Goal: Task Accomplishment & Management: Complete application form

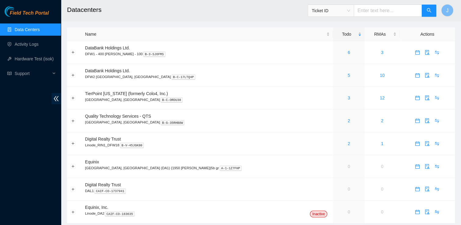
click at [40, 27] on link "Data Centers" at bounding box center [27, 29] width 25 height 5
click at [348, 77] on link "5" at bounding box center [349, 75] width 2 height 5
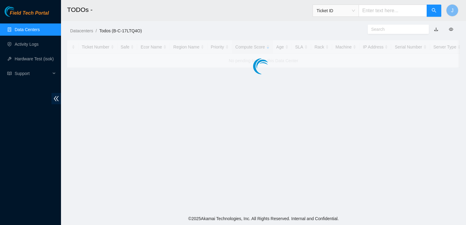
click at [32, 30] on link "Data Centers" at bounding box center [27, 29] width 25 height 5
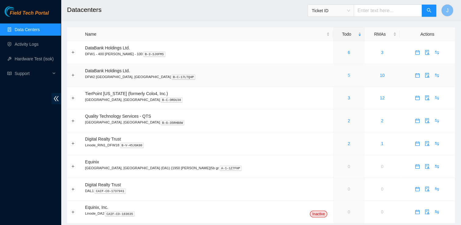
click at [348, 77] on link "5" at bounding box center [349, 75] width 2 height 5
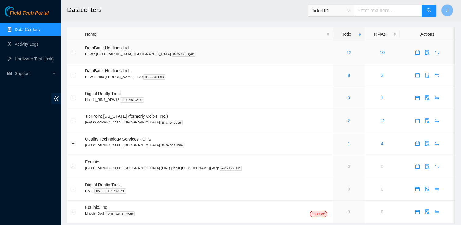
click at [347, 51] on link "12" at bounding box center [349, 52] width 5 height 5
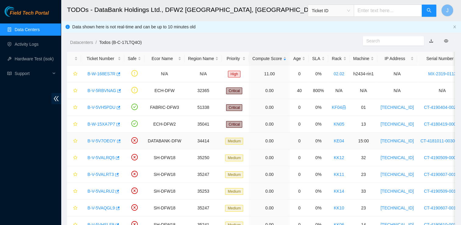
click at [99, 139] on link "B-V-5V7OEOY" at bounding box center [102, 140] width 28 height 5
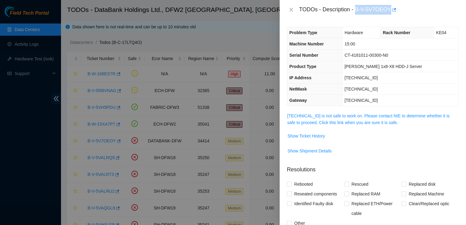
drag, startPoint x: 356, startPoint y: 9, endPoint x: 389, endPoint y: 13, distance: 33.7
click at [389, 13] on div "TODOs - Description - B-V-5V7OEOY" at bounding box center [379, 10] width 160 height 10
copy div "B-V-5V7OEOY"
click at [289, 11] on icon "close" at bounding box center [291, 9] width 5 height 5
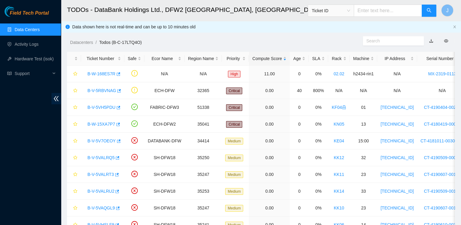
click at [289, 11] on h2 "TODOs - DataBank Holdings Ltd., DFW2 Richardson, TX" at bounding box center [224, 10] width 314 height 20
click at [105, 142] on link "B-V-5V7OEOY" at bounding box center [102, 140] width 28 height 5
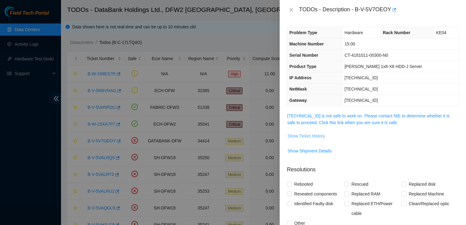
click at [319, 136] on span "Show Ticket History" at bounding box center [307, 136] width 38 height 7
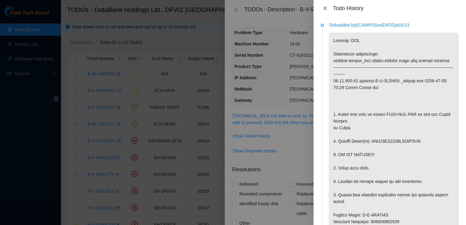
click at [323, 9] on icon "close" at bounding box center [325, 8] width 5 height 5
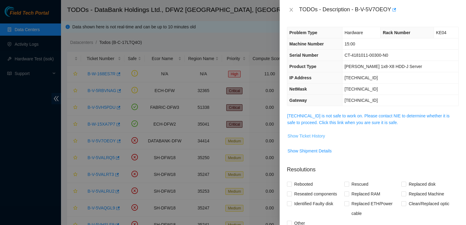
click at [314, 138] on span "Show Ticket History" at bounding box center [307, 136] width 38 height 7
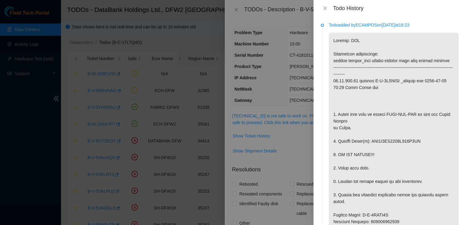
click at [271, 25] on div at bounding box center [233, 112] width 466 height 225
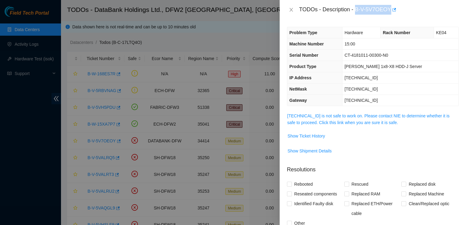
drag, startPoint x: 389, startPoint y: 9, endPoint x: 356, endPoint y: 11, distance: 33.3
click at [356, 11] on div "TODOs - Description - B-V-5V7OEOY" at bounding box center [379, 10] width 160 height 10
copy div "B-V-5V7OEOY"
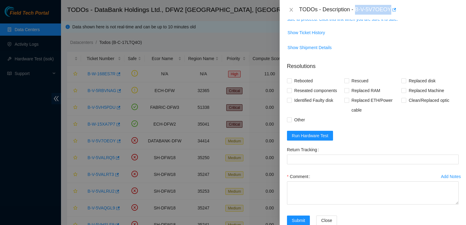
scroll to position [106, 0]
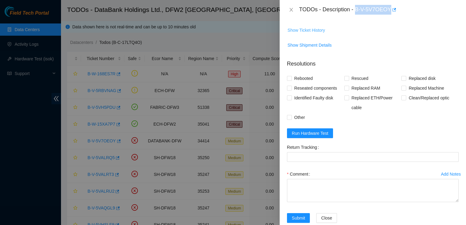
click at [303, 28] on span "Show Ticket History" at bounding box center [307, 30] width 38 height 7
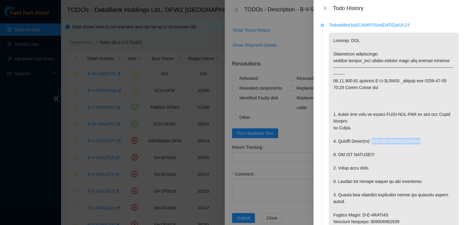
drag, startPoint x: 370, startPoint y: 141, endPoint x: 418, endPoint y: 140, distance: 48.2
click at [418, 140] on p at bounding box center [394, 225] width 130 height 385
copy p "WFK1P4CT0000E905C9AB"
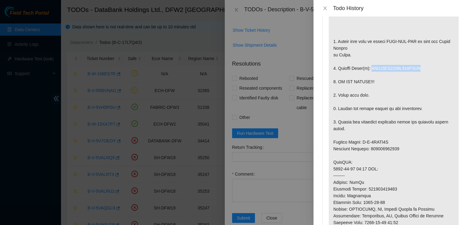
scroll to position [73, 0]
drag, startPoint x: 389, startPoint y: 140, endPoint x: 332, endPoint y: 144, distance: 56.9
click at [332, 144] on p at bounding box center [394, 151] width 130 height 385
copy p "Service Order: B-V-5VAIM6J"
drag, startPoint x: 367, startPoint y: 148, endPoint x: 332, endPoint y: 142, distance: 36.1
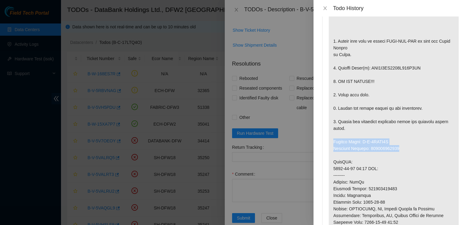
click at [332, 142] on p at bounding box center [394, 151] width 130 height 385
copy p "Service Order: B-V-5VAIM6J Tracking Numbers: 463470052228"
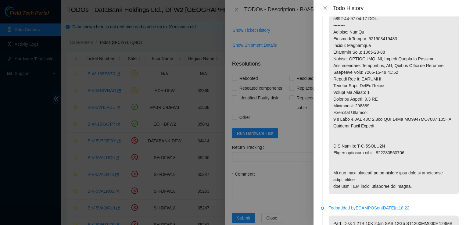
scroll to position [225, 0]
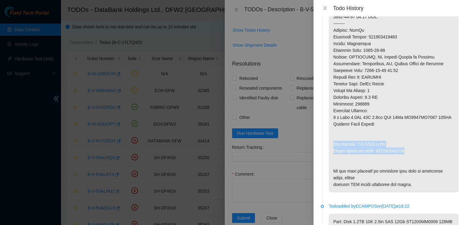
drag, startPoint x: 411, startPoint y: 149, endPoint x: 326, endPoint y: 146, distance: 84.9
click at [326, 146] on li "Todo added by ECAMPOS on 2025-09-15 at 18:23" at bounding box center [390, 2] width 138 height 406
copy p "RMA Return: B-V-5VAIM6U Return tracking number: 463470052239"
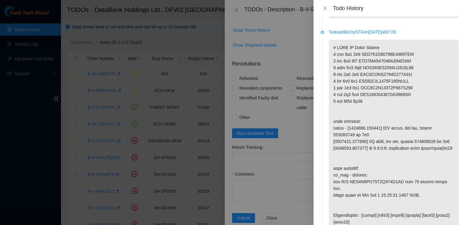
scroll to position [772, 0]
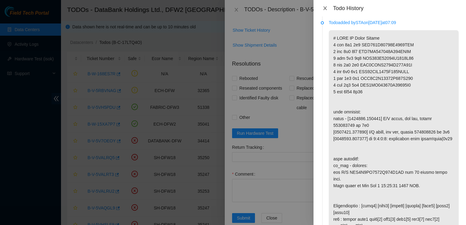
click at [325, 9] on icon "close" at bounding box center [325, 8] width 5 height 5
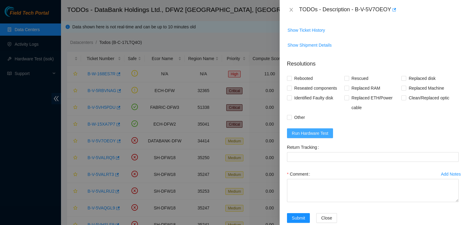
click at [316, 136] on button "Run Hardware Test" at bounding box center [310, 133] width 46 height 10
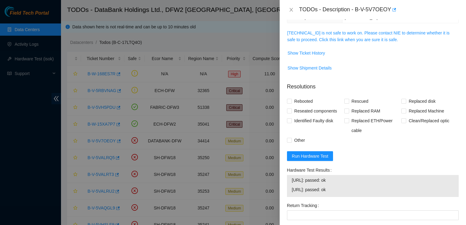
scroll to position [79, 0]
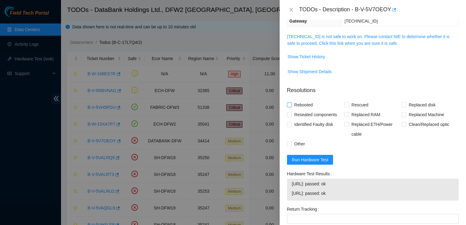
click at [296, 105] on span "Rebooted" at bounding box center [303, 105] width 23 height 10
click at [291, 105] on input "Rebooted" at bounding box center [289, 104] width 4 height 4
checkbox input "true"
click at [309, 116] on span "Reseated components" at bounding box center [316, 115] width 48 height 10
click at [291, 116] on input "Reseated components" at bounding box center [289, 114] width 4 height 4
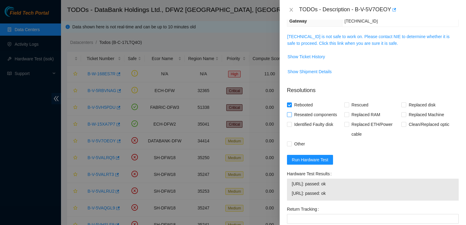
checkbox input "true"
click at [411, 103] on span "Replaced disk" at bounding box center [422, 105] width 32 height 10
click at [406, 103] on input "Replaced disk" at bounding box center [403, 104] width 4 height 4
checkbox input "true"
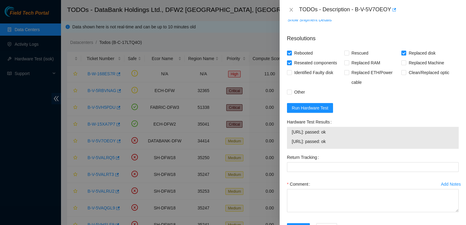
scroll to position [153, 0]
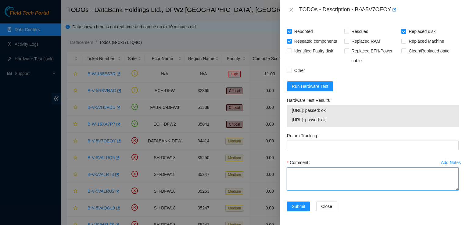
click at [310, 171] on textarea "Comment" at bounding box center [373, 178] width 172 height 23
paste textarea "safely powered down, and replaced disk. checked ISOK and passed."
type textarea "safely powered down and replaced disk. checked ISOK and passed."
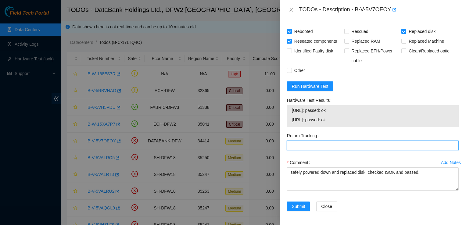
drag, startPoint x: 299, startPoint y: 146, endPoint x: 289, endPoint y: 123, distance: 24.8
click at [299, 146] on Tracking "Return Tracking" at bounding box center [373, 146] width 172 height 10
paste Tracking "463470052239"
type Tracking "463470052239"
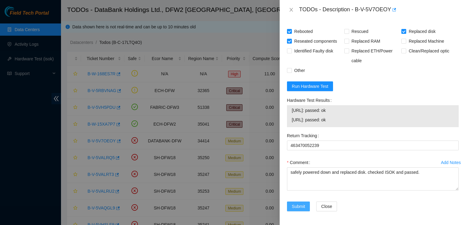
click at [300, 203] on span "Submit" at bounding box center [298, 206] width 13 height 7
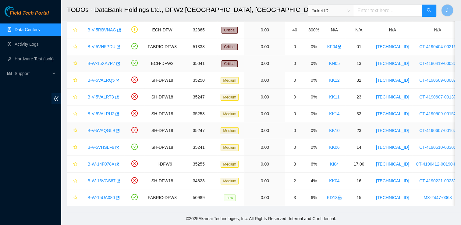
scroll to position [0, 0]
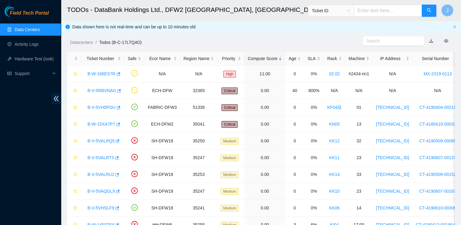
click at [27, 32] on link "Data Centers" at bounding box center [27, 29] width 25 height 5
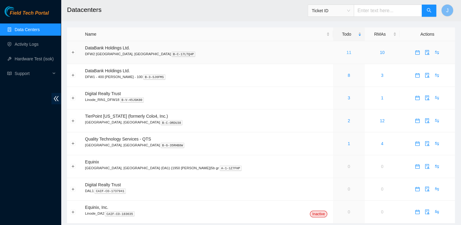
click at [347, 53] on link "11" at bounding box center [349, 52] width 5 height 5
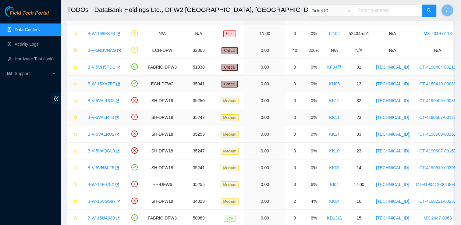
scroll to position [64, 0]
